Goal: Transaction & Acquisition: Purchase product/service

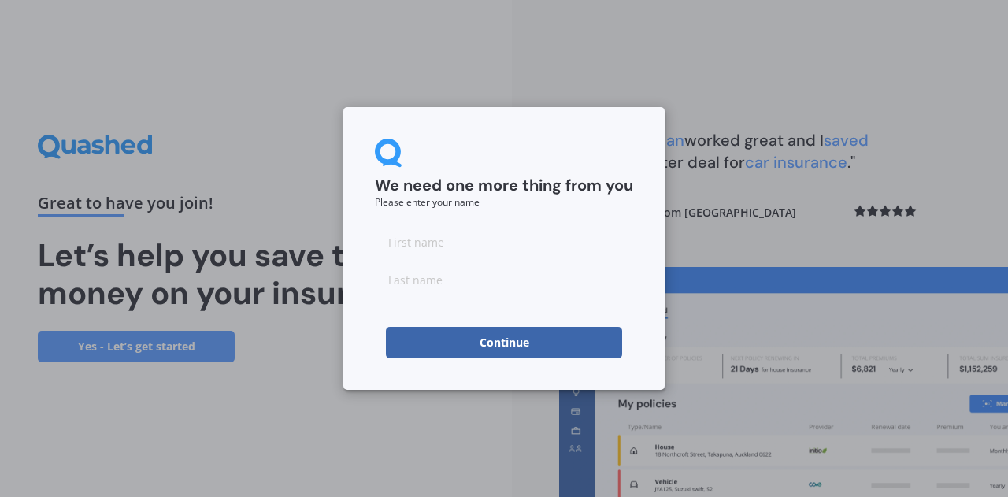
click at [498, 236] on input at bounding box center [504, 242] width 258 height 32
type input "[PERSON_NAME]"
type input "Tess"
click at [503, 343] on button "Continue" at bounding box center [504, 343] width 236 height 32
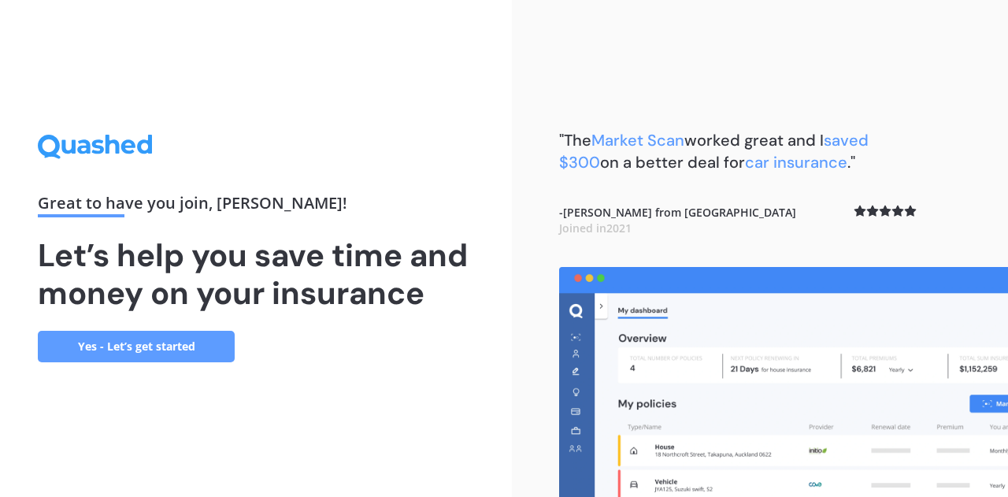
click at [154, 353] on link "Yes - Let’s get started" at bounding box center [136, 347] width 197 height 32
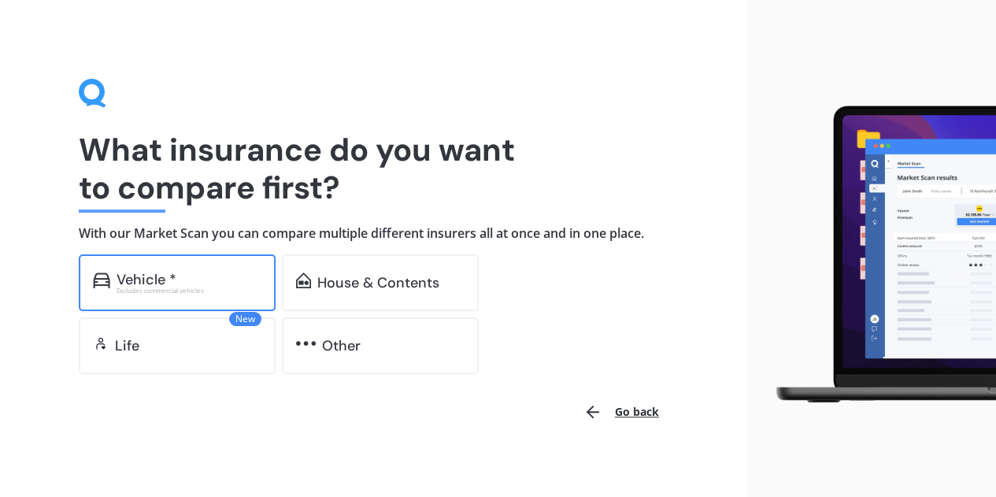
click at [159, 273] on div "Vehicle *" at bounding box center [147, 280] width 60 height 16
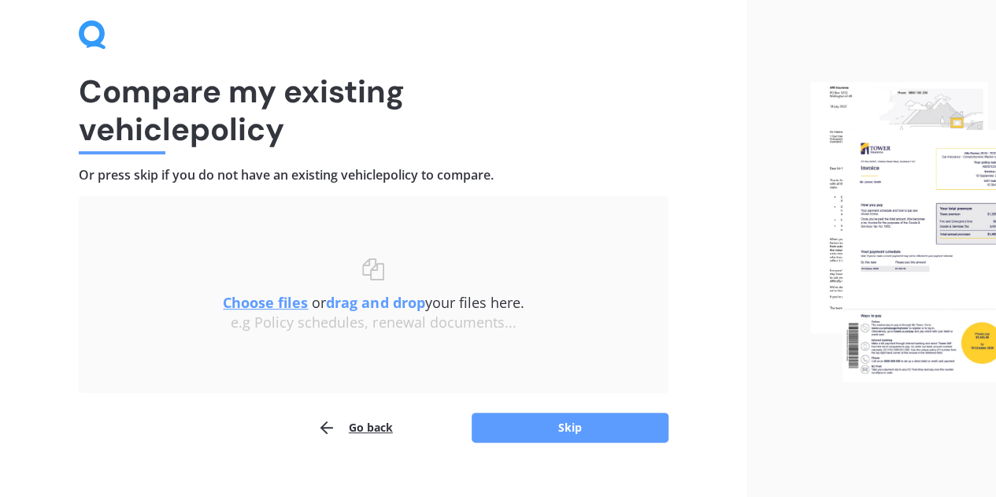
scroll to position [59, 0]
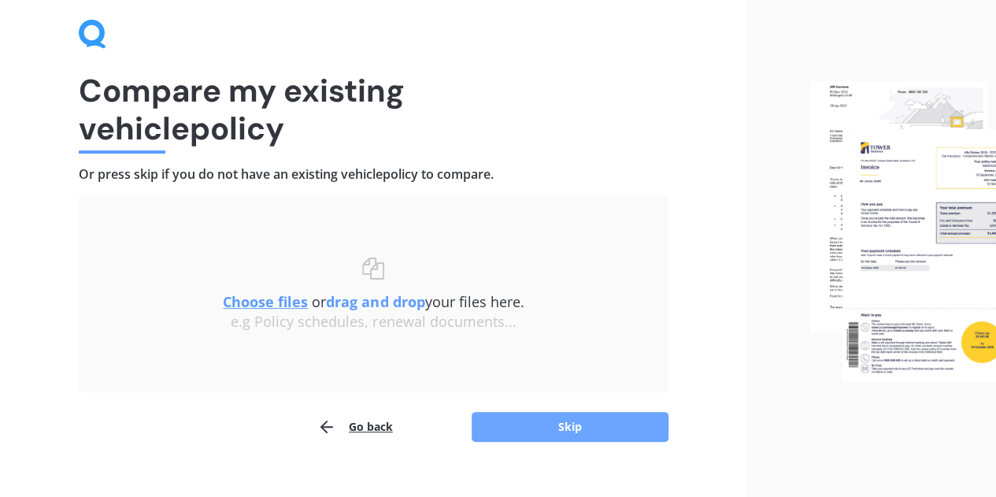
click at [582, 421] on button "Skip" at bounding box center [570, 427] width 197 height 30
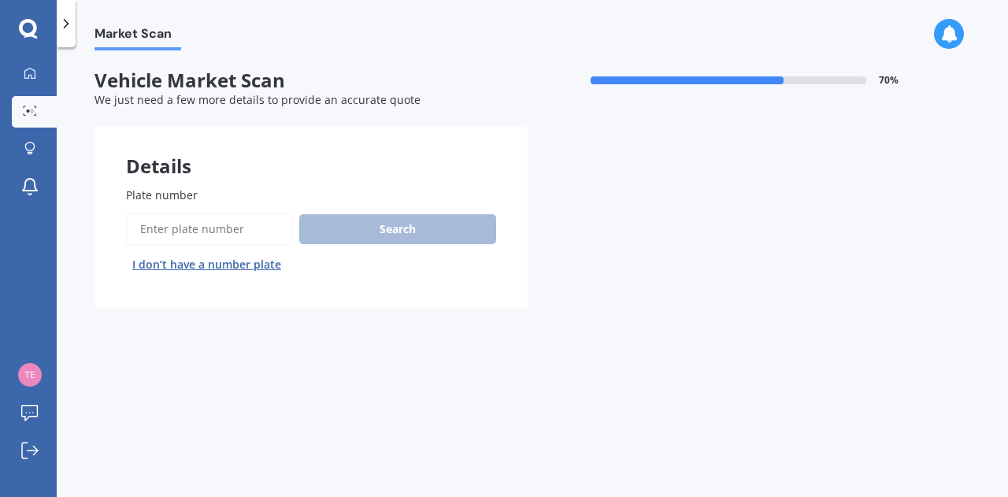
click at [158, 232] on input "Plate number" at bounding box center [209, 229] width 167 height 33
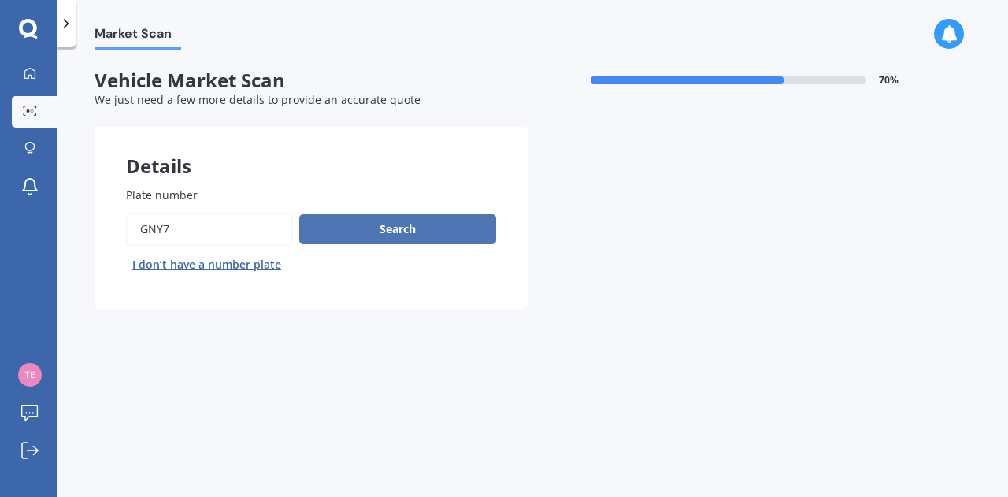
type input "GNY7"
click at [369, 236] on button "Search" at bounding box center [397, 229] width 197 height 30
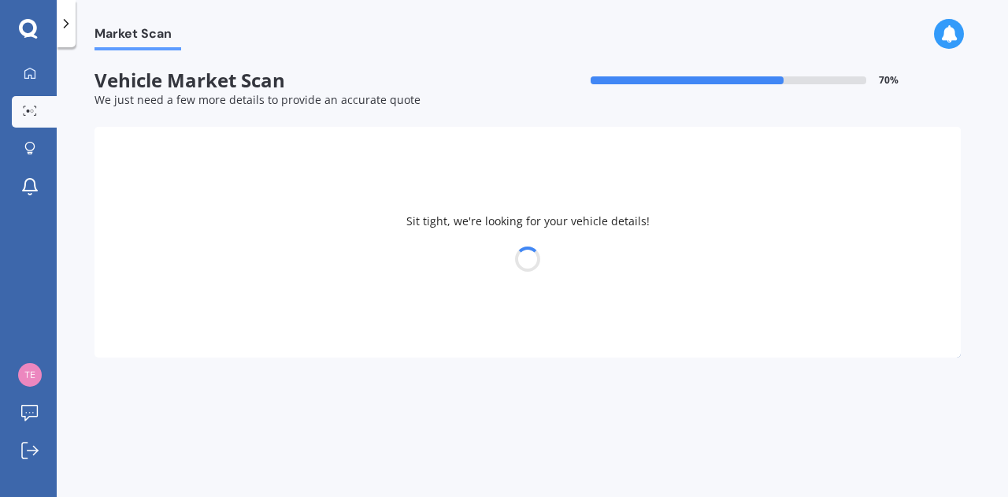
select select "BMW"
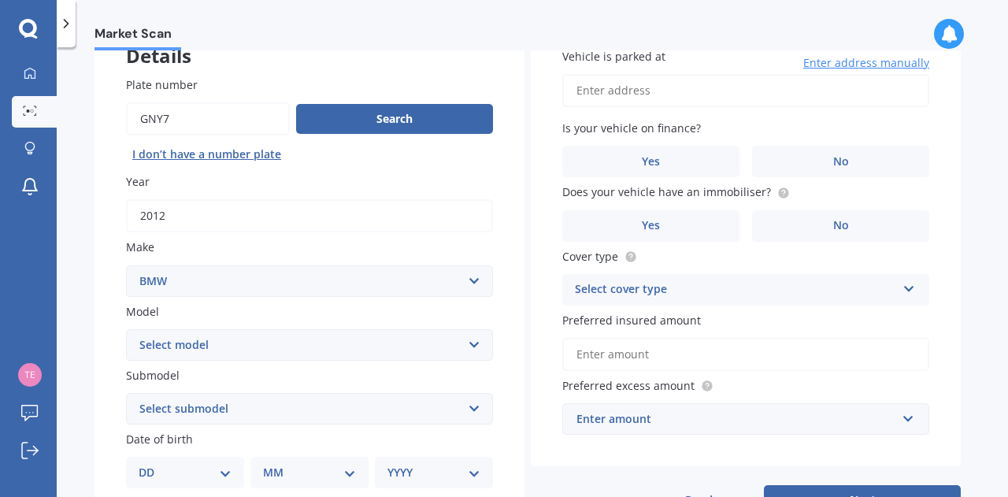
scroll to position [203, 0]
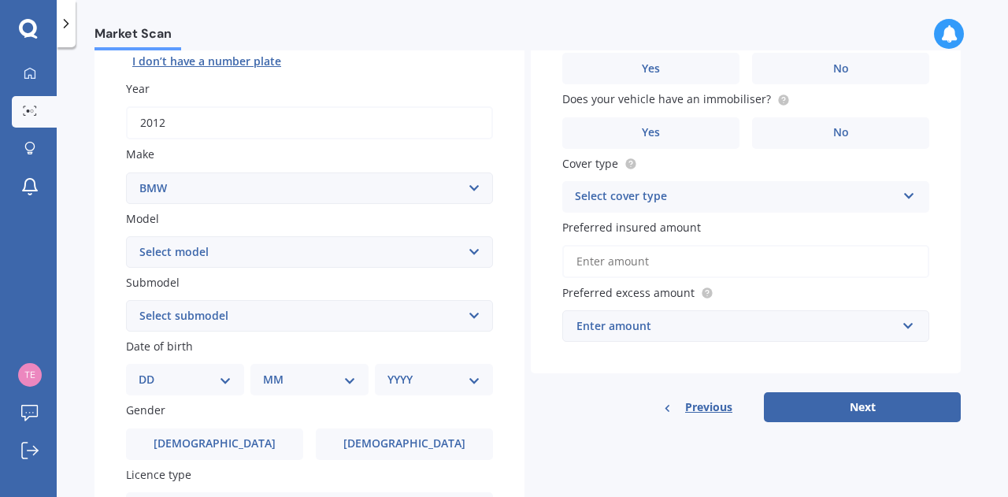
click at [314, 250] on select "Select model 116 116I 118 118D 120 130 218D 220I 225 250 316 318 320 320 i 323 …" at bounding box center [309, 252] width 367 height 32
select select "118"
click at [126, 237] on select "Select model 116 116I 118 118D 120 130 218D 220I 225 250 316 318 320 320 i 323 …" at bounding box center [309, 252] width 367 height 32
click at [227, 311] on select "Select submodel (All other) i" at bounding box center [309, 316] width 367 height 32
select select "I"
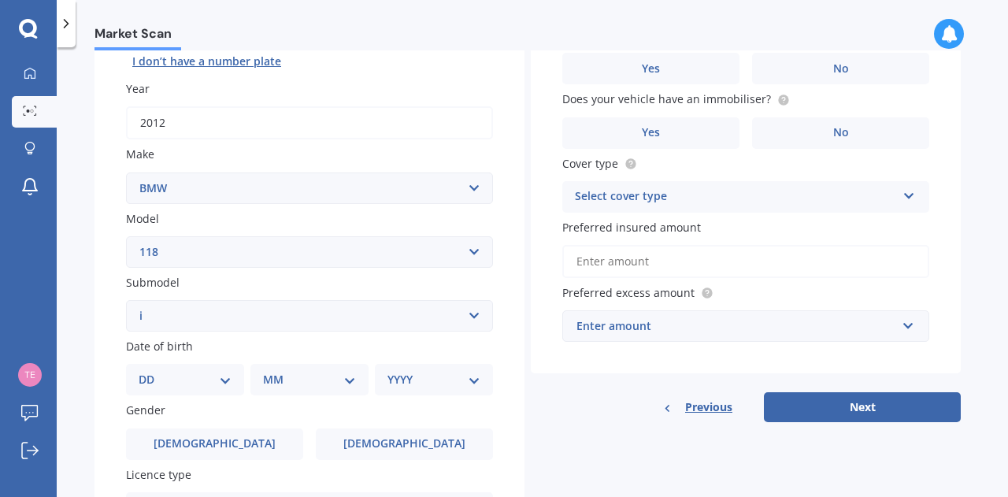
click at [126, 301] on select "Select submodel (All other) i" at bounding box center [309, 316] width 367 height 32
click at [214, 382] on select "DD 01 02 03 04 05 06 07 08 09 10 11 12 13 14 15 16 17 18 19 20 21 22 23 24 25 2…" at bounding box center [185, 379] width 93 height 17
select select "02"
click at [151, 373] on select "DD 01 02 03 04 05 06 07 08 09 10 11 12 13 14 15 16 17 18 19 20 21 22 23 24 25 2…" at bounding box center [185, 379] width 93 height 17
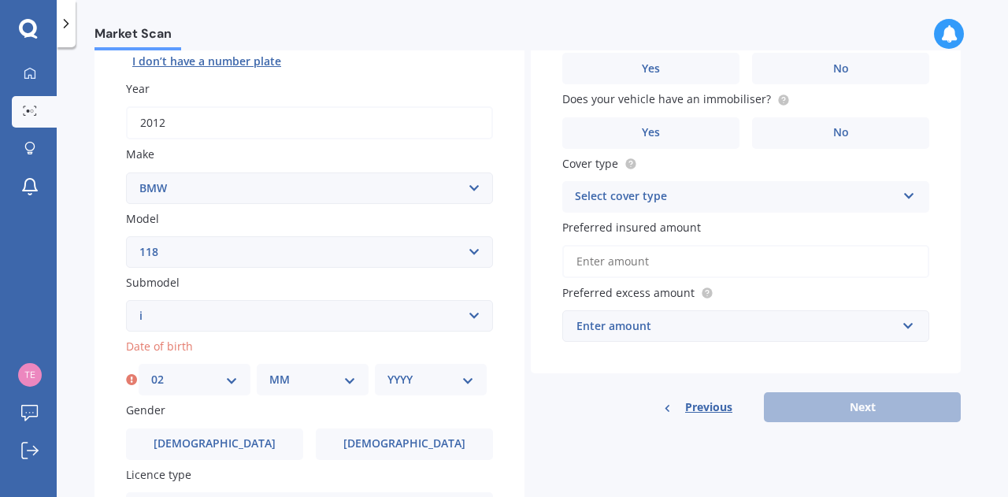
click at [334, 388] on select "MM 01 02 03 04 05 06 07 08 09 10 11 12" at bounding box center [312, 379] width 87 height 17
select select "02"
click at [269, 373] on select "MM 01 02 03 04 05 06 07 08 09 10 11 12" at bounding box center [312, 379] width 87 height 17
click at [419, 380] on select "YYYY 2025 2024 2023 2022 2021 2020 2019 2018 2017 2016 2015 2014 2013 2012 2011…" at bounding box center [431, 379] width 87 height 17
select select "1990"
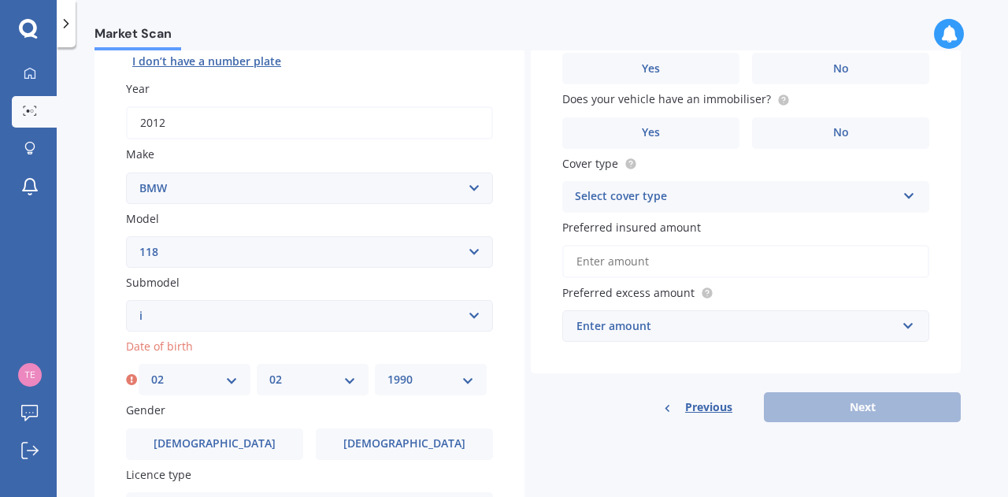
click at [388, 373] on select "YYYY 2025 2024 2023 2022 2021 2020 2019 2018 2017 2016 2015 2014 2013 2012 2011…" at bounding box center [431, 379] width 87 height 17
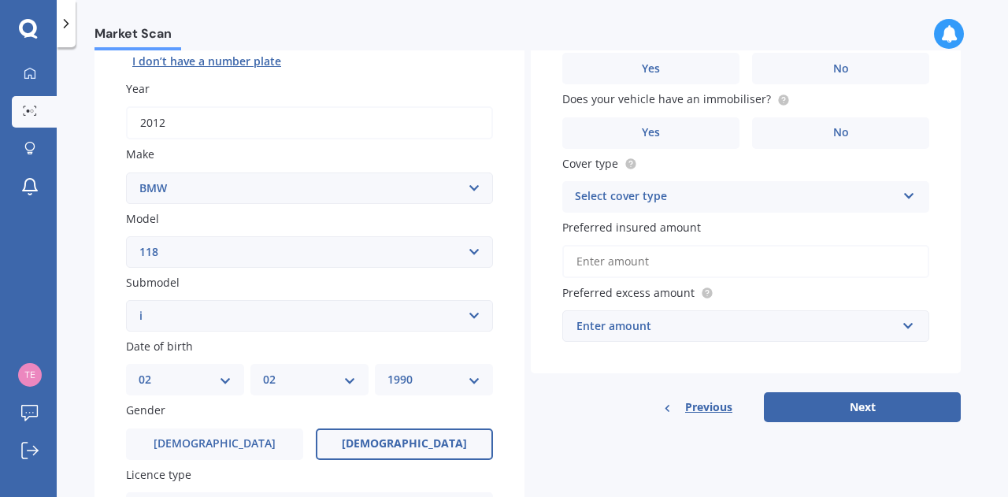
click at [364, 439] on label "[DEMOGRAPHIC_DATA]" at bounding box center [404, 445] width 177 height 32
click at [0, 0] on input "[DEMOGRAPHIC_DATA]" at bounding box center [0, 0] width 0 height 0
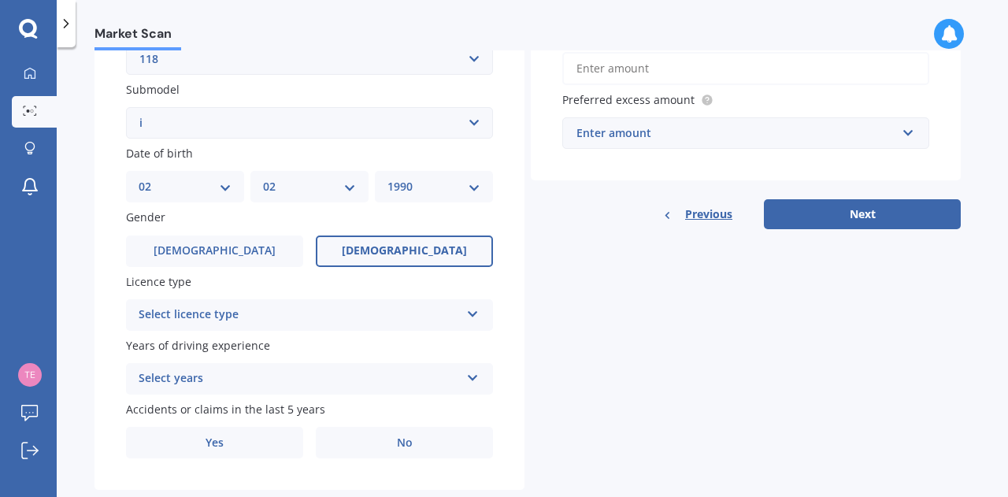
scroll to position [397, 0]
click at [345, 337] on div "Plate number Search I don’t have a number plate Year [DATE] Make Select make AC…" at bounding box center [310, 124] width 430 height 732
click at [343, 321] on div "Select licence type" at bounding box center [299, 314] width 321 height 19
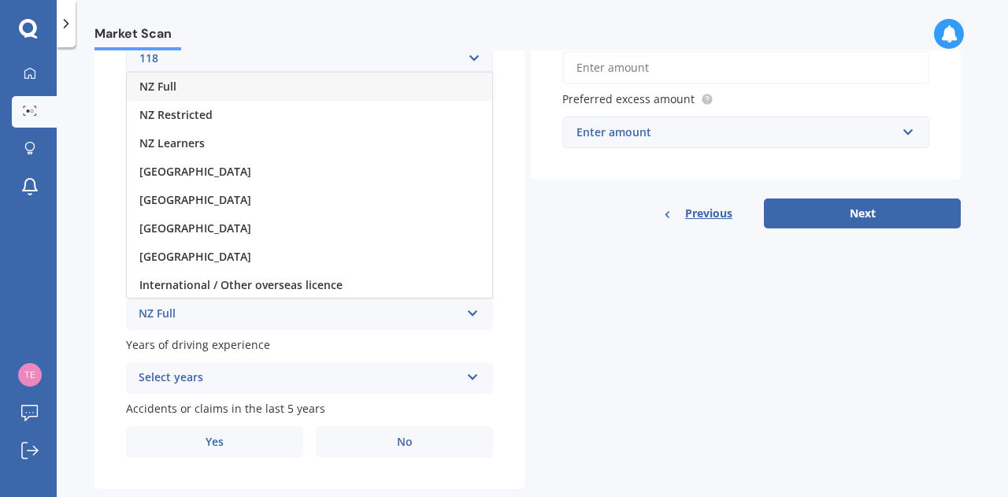
click at [239, 83] on div "NZ Full" at bounding box center [310, 86] width 366 height 28
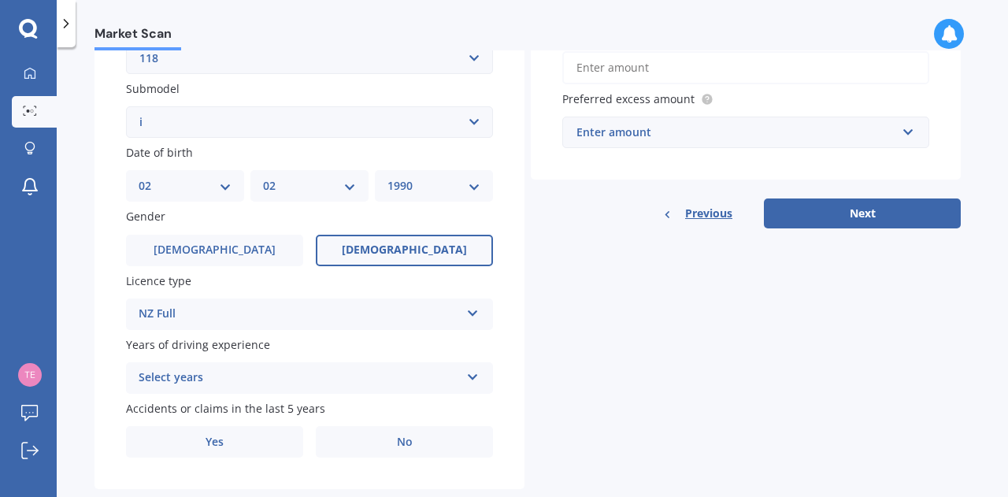
click at [249, 381] on div "Select years" at bounding box center [299, 378] width 321 height 19
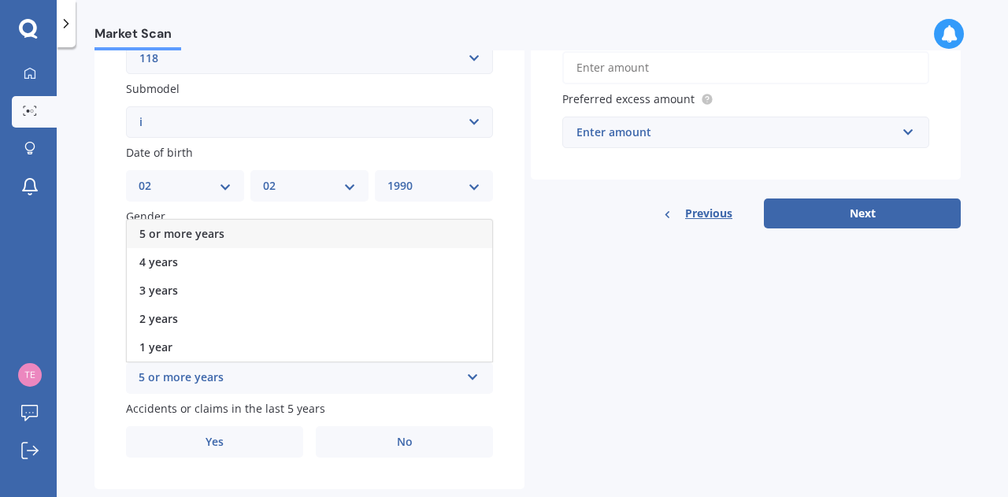
click at [236, 223] on div "5 or more years" at bounding box center [310, 234] width 366 height 28
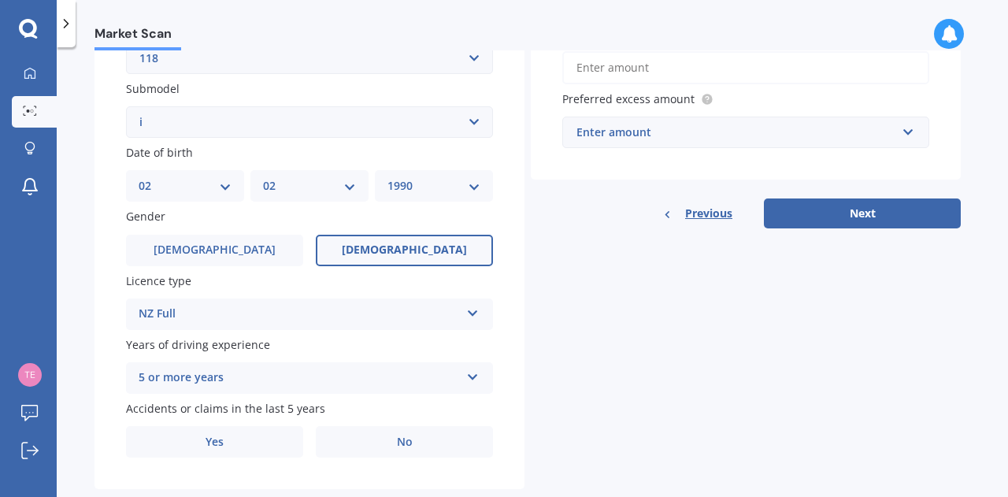
click at [167, 185] on select "DD 01 02 03 04 05 06 07 08 09 10 11 12 13 14 15 16 17 18 19 20 21 22 23 24 25 2…" at bounding box center [185, 185] width 93 height 17
click at [512, 369] on div "Plate number Search I don’t have a number plate Year [DATE] Make Select make AC…" at bounding box center [310, 124] width 430 height 732
click at [380, 440] on label "No" at bounding box center [404, 442] width 177 height 32
click at [0, 0] on input "No" at bounding box center [0, 0] width 0 height 0
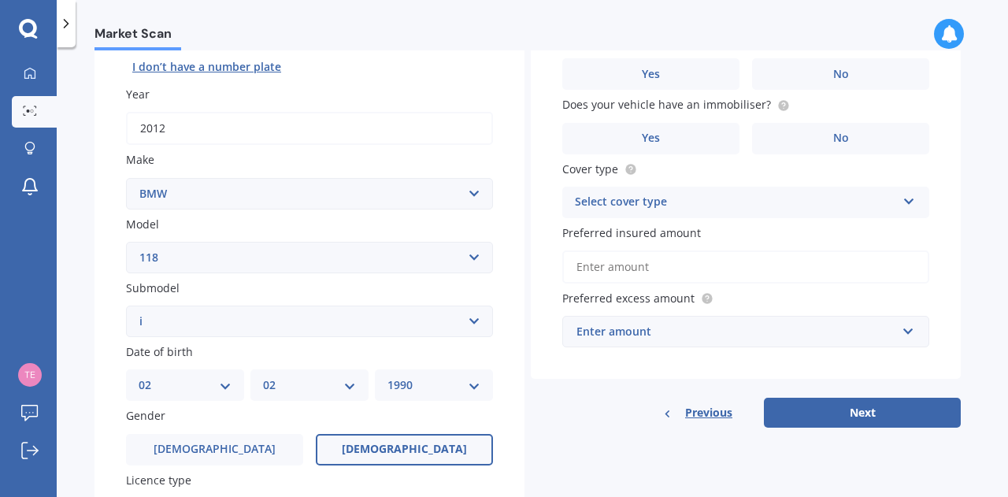
scroll to position [0, 0]
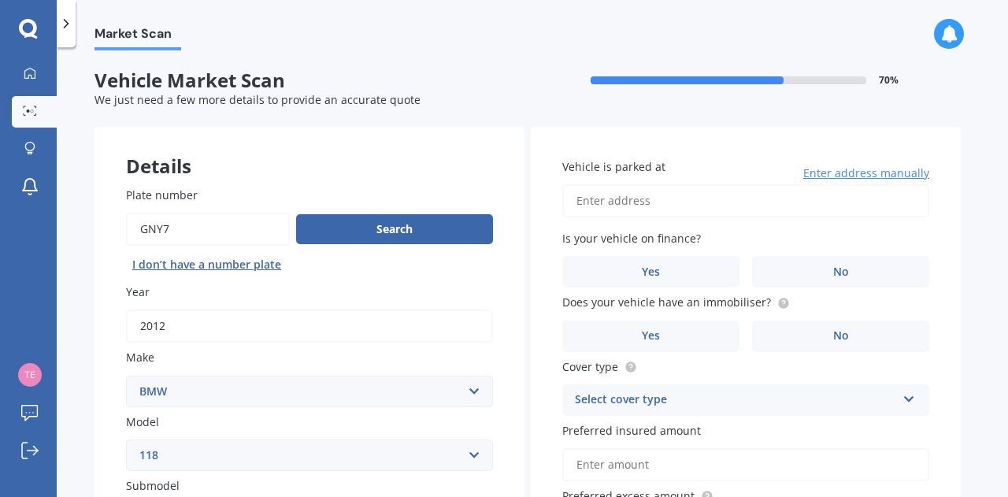
click at [629, 198] on input "Vehicle is parked at" at bounding box center [745, 200] width 367 height 33
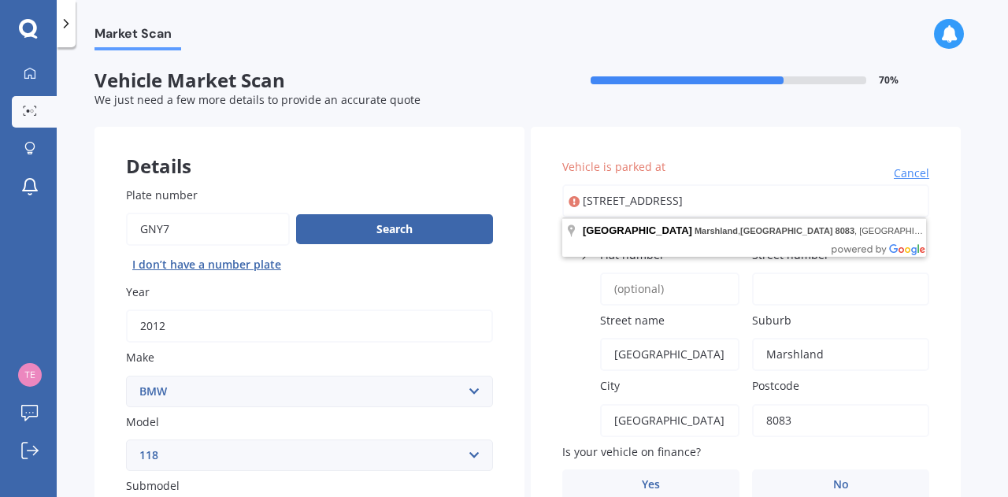
drag, startPoint x: 830, startPoint y: 206, endPoint x: 436, endPoint y: 172, distance: 395.4
type input "8"
type input "[STREET_ADDRESS]"
type input "8"
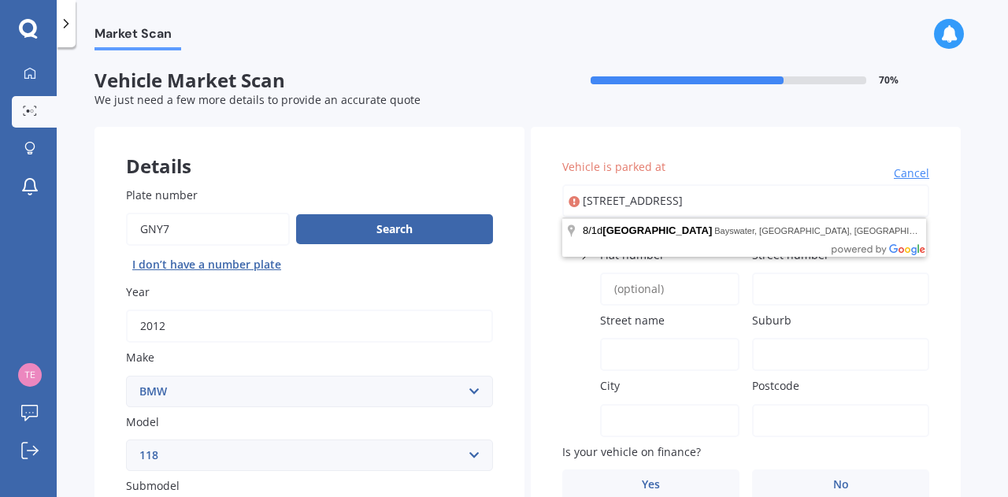
type input "1"
type input "[GEOGRAPHIC_DATA]"
type input "Bayswater"
type input "[GEOGRAPHIC_DATA]"
type input "0622"
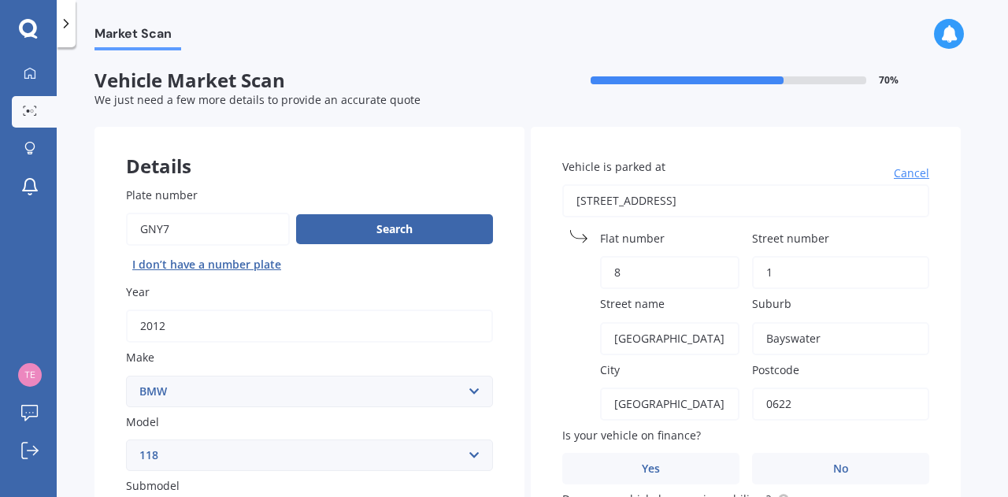
click at [808, 271] on input "1" at bounding box center [840, 272] width 177 height 33
type input "1D"
click at [644, 354] on input "[GEOGRAPHIC_DATA]" at bounding box center [669, 338] width 139 height 33
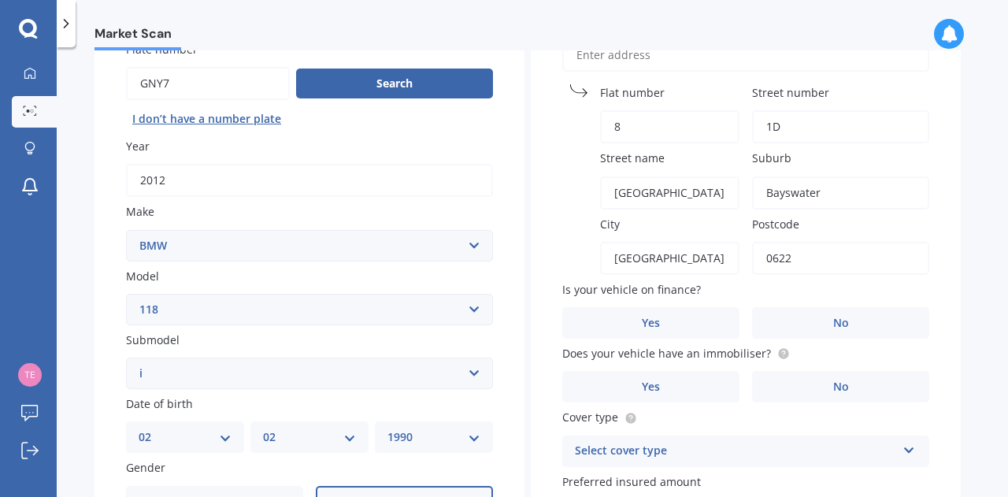
scroll to position [147, 0]
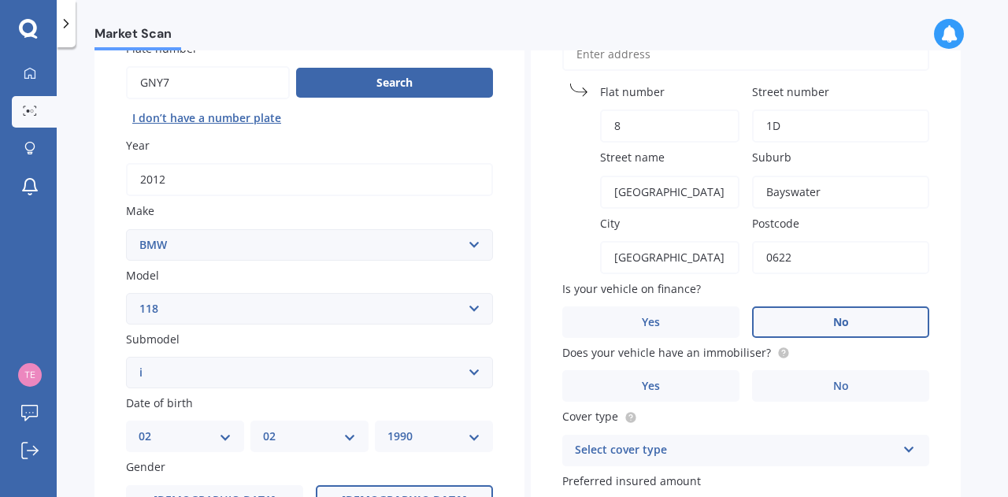
click at [792, 319] on label "No" at bounding box center [840, 322] width 177 height 32
click at [0, 0] on input "No" at bounding box center [0, 0] width 0 height 0
click at [812, 376] on label "No" at bounding box center [840, 386] width 177 height 32
click at [0, 0] on input "No" at bounding box center [0, 0] width 0 height 0
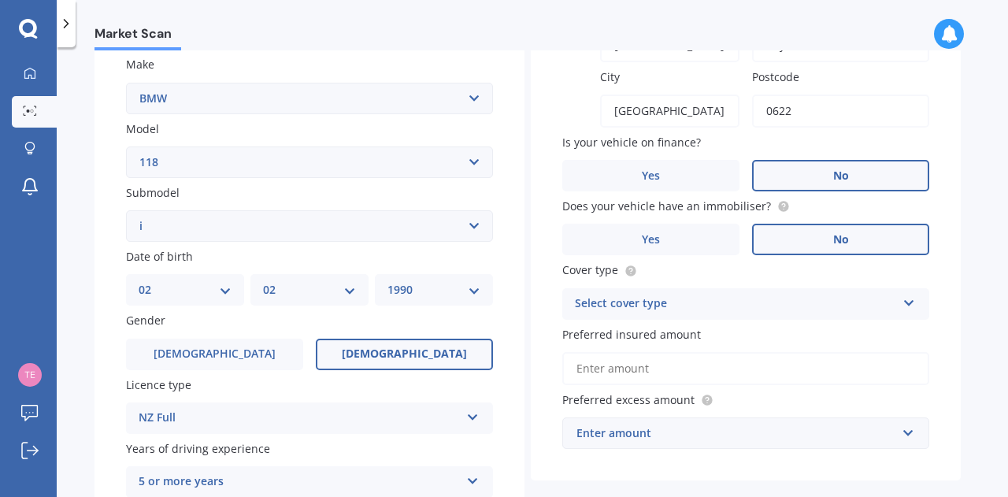
scroll to position [295, 0]
click at [670, 323] on div "Vehicle is parked at [GEOGRAPHIC_DATA] name [GEOGRAPHIC_DATA] [GEOGRAPHIC_DATA]…" at bounding box center [746, 155] width 430 height 647
click at [675, 311] on div "Select cover type" at bounding box center [735, 302] width 321 height 19
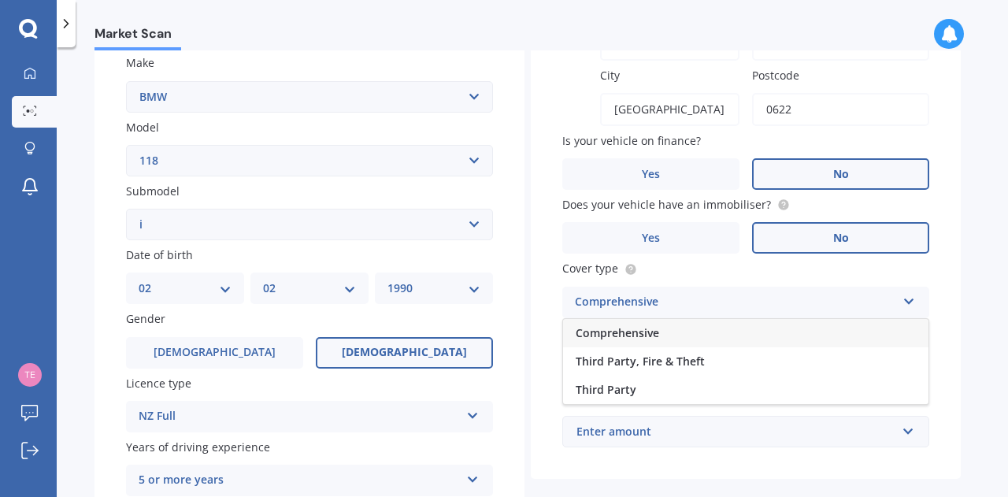
click at [665, 336] on div "Comprehensive" at bounding box center [746, 333] width 366 height 28
click at [655, 362] on input "Preferred insured amount" at bounding box center [745, 367] width 367 height 33
click at [628, 377] on input "Preferred insured amount" at bounding box center [745, 367] width 367 height 33
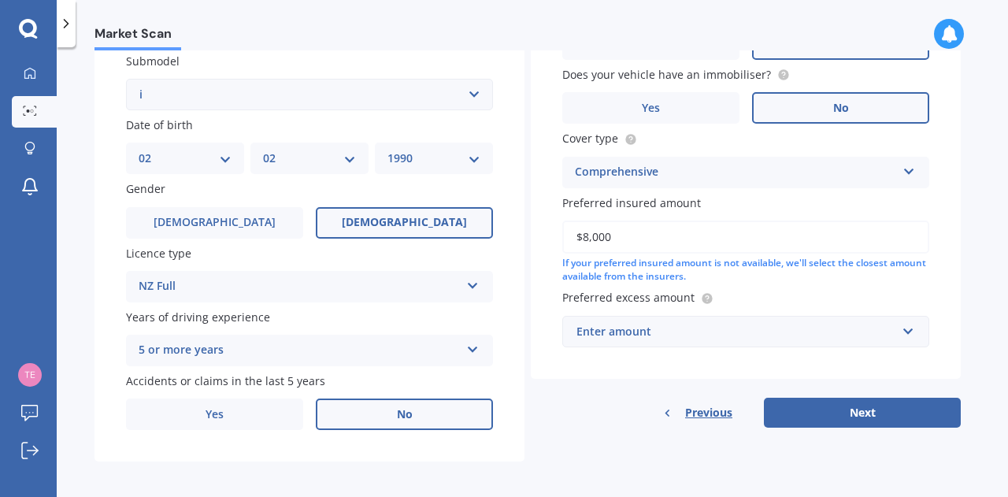
scroll to position [432, 0]
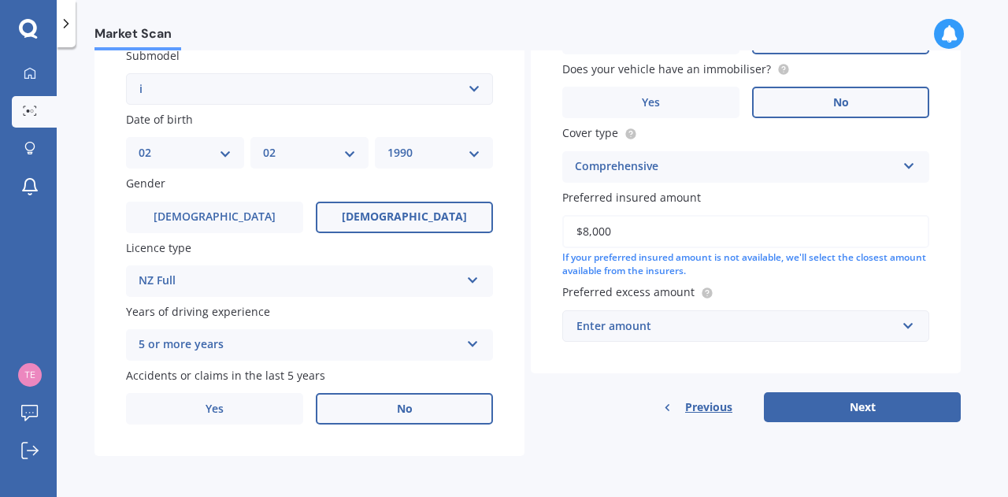
type input "$8,000"
click at [681, 325] on div "Enter amount" at bounding box center [737, 325] width 320 height 17
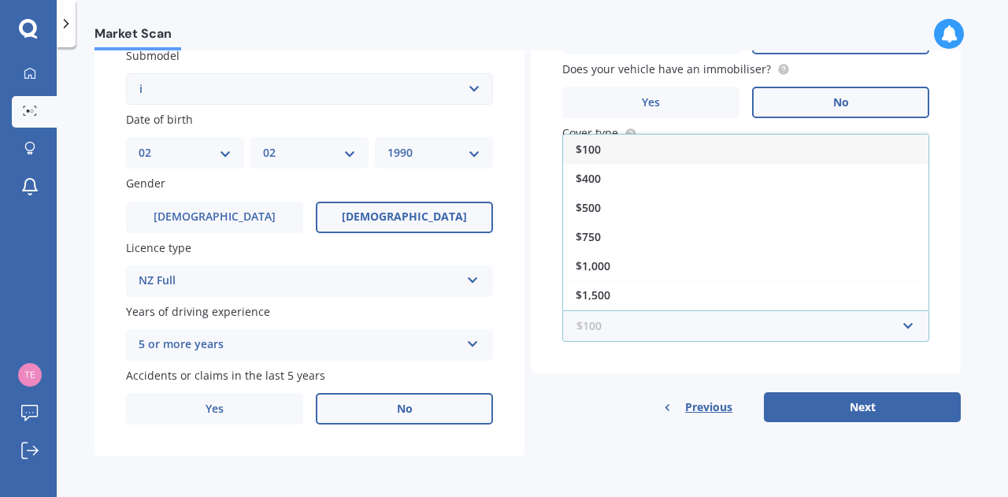
click at [681, 325] on input "text" at bounding box center [740, 326] width 353 height 30
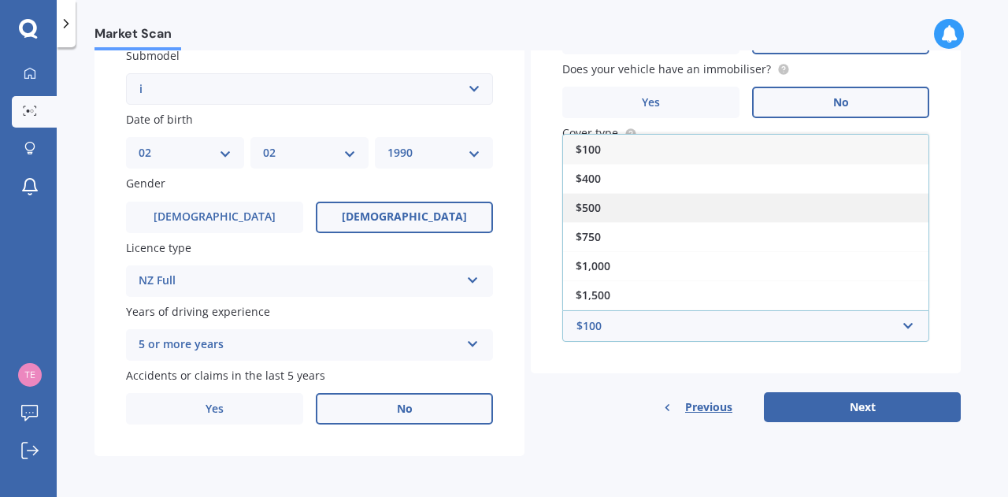
click at [622, 211] on div "$500" at bounding box center [746, 207] width 366 height 29
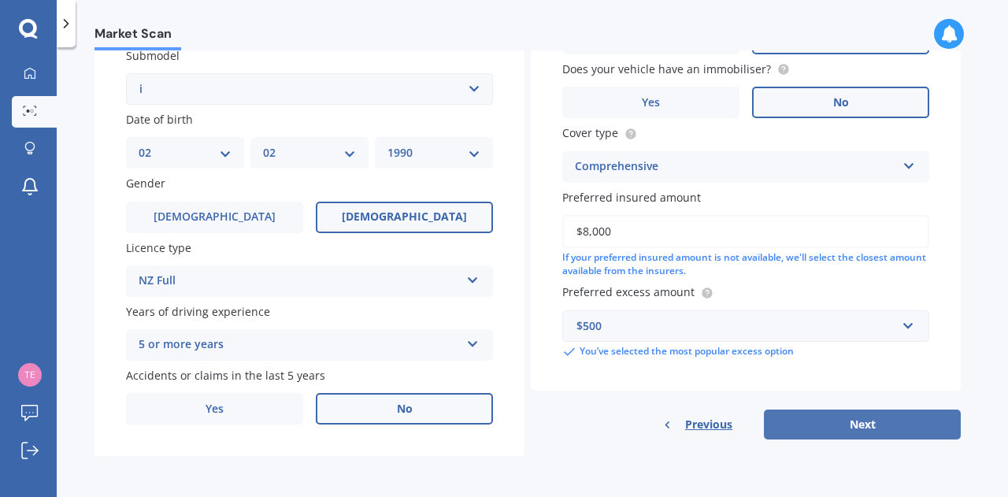
click at [873, 414] on button "Next" at bounding box center [862, 425] width 197 height 30
select select "02"
select select "1990"
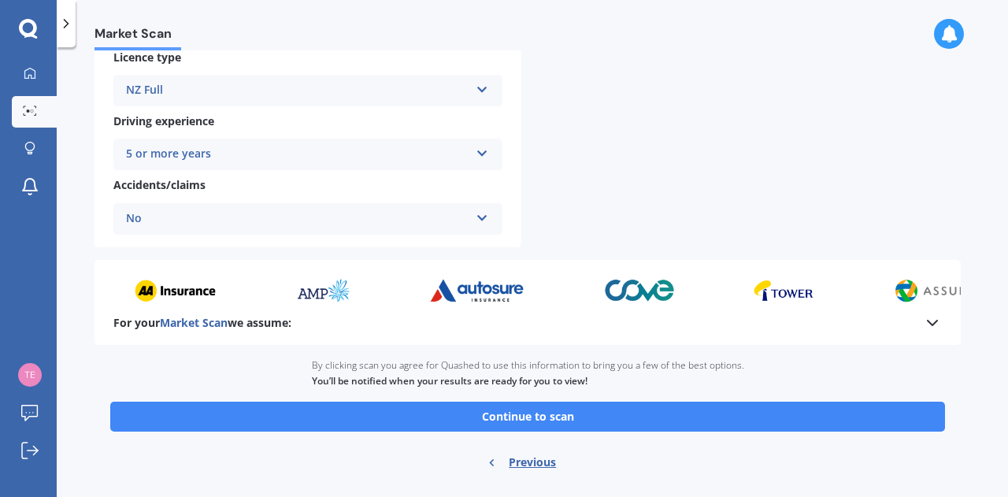
scroll to position [618, 0]
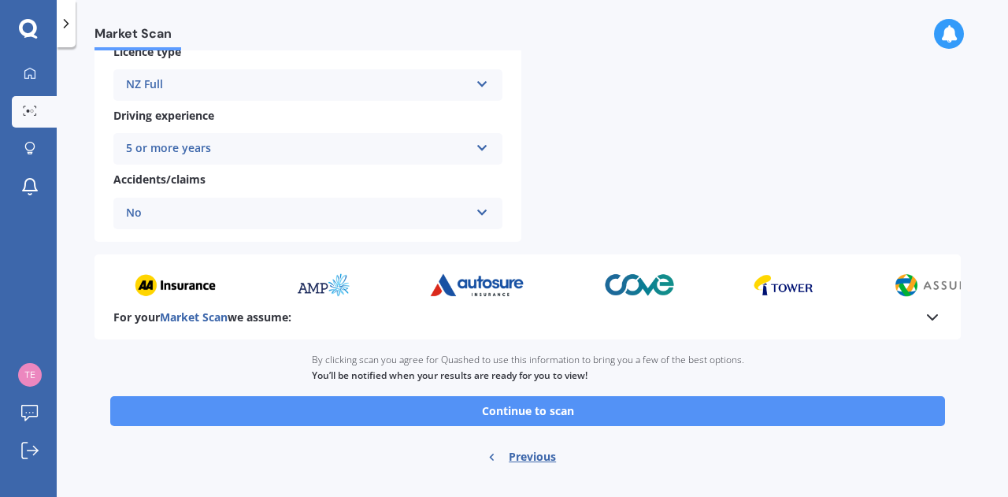
click at [726, 415] on button "Continue to scan" at bounding box center [527, 411] width 835 height 30
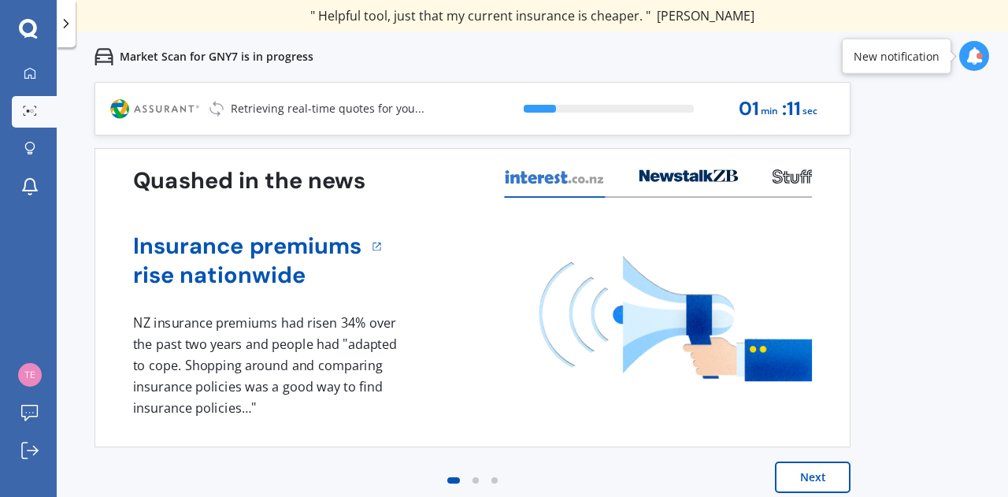
click at [818, 477] on button "Next" at bounding box center [813, 478] width 76 height 32
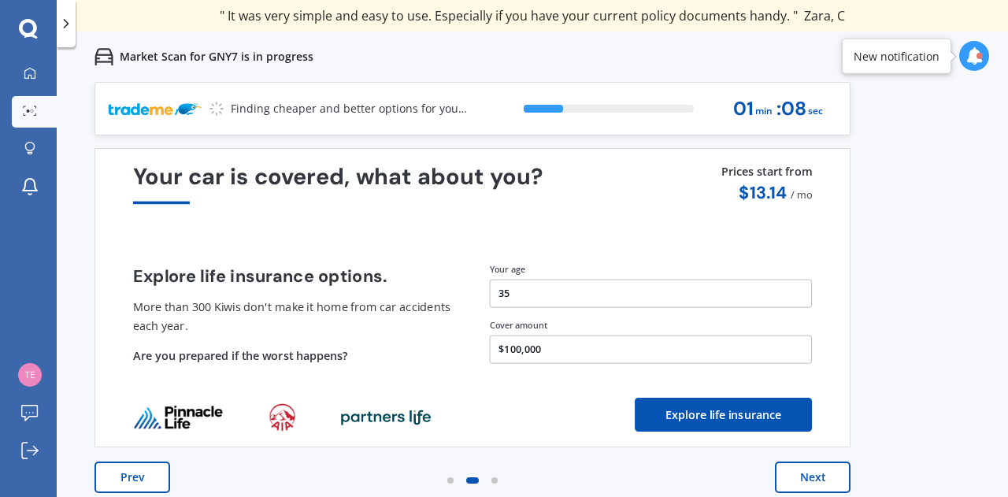
click at [815, 474] on button "Next" at bounding box center [813, 478] width 76 height 32
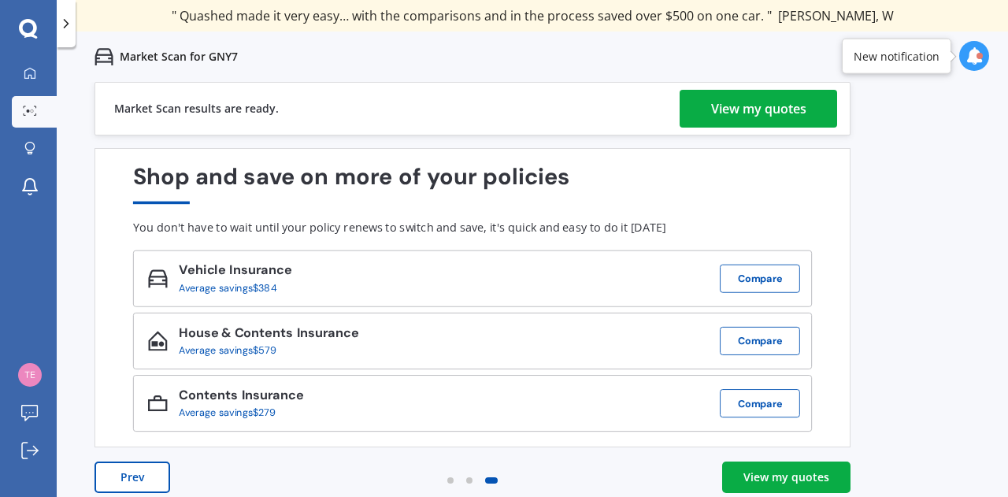
click at [816, 482] on div "View my quotes" at bounding box center [787, 477] width 86 height 16
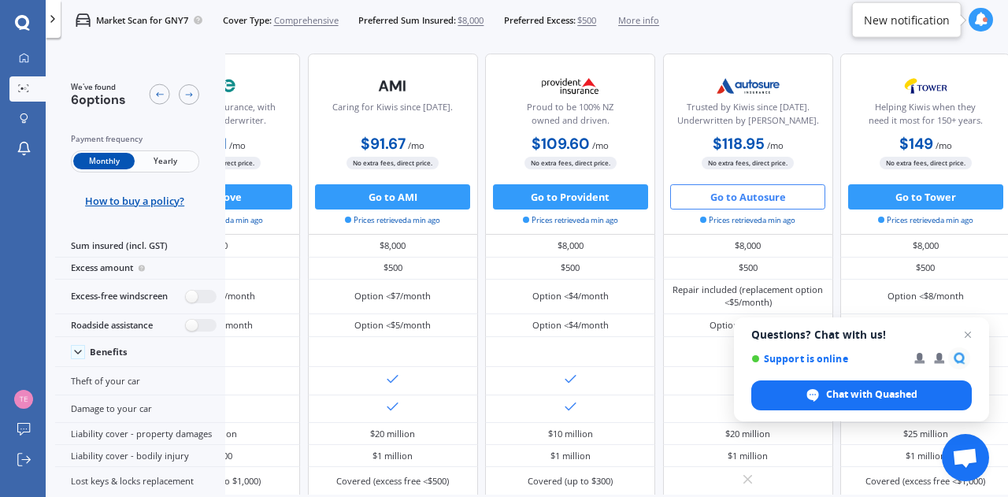
scroll to position [0, 353]
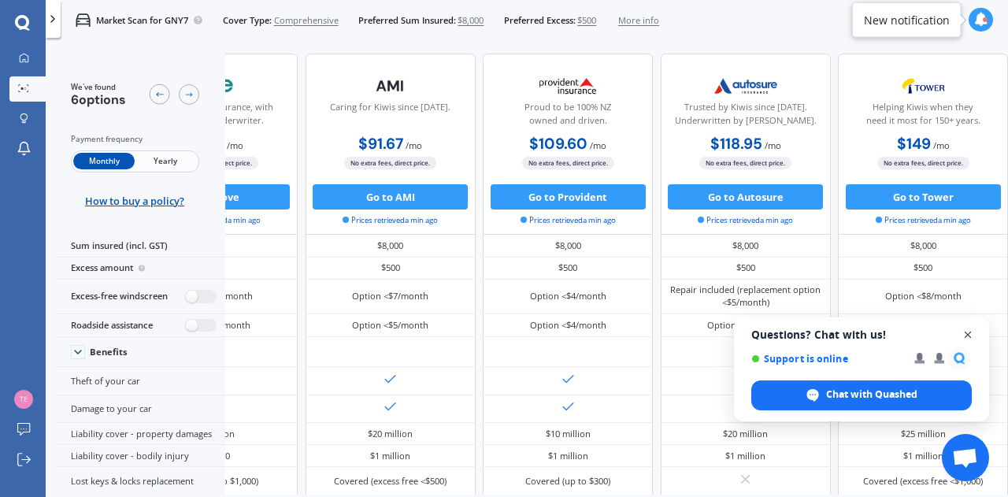
click at [969, 336] on span "Close chat" at bounding box center [969, 335] width 20 height 20
